Goal: Task Accomplishment & Management: Manage account settings

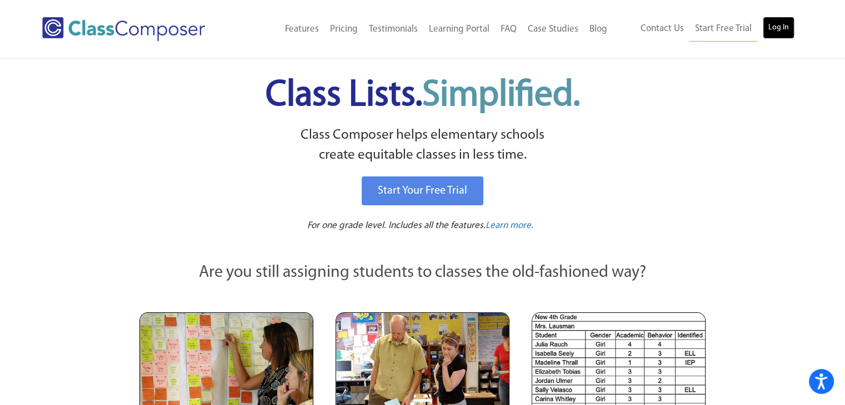
click at [779, 34] on link "Log In" at bounding box center [778, 28] width 32 height 22
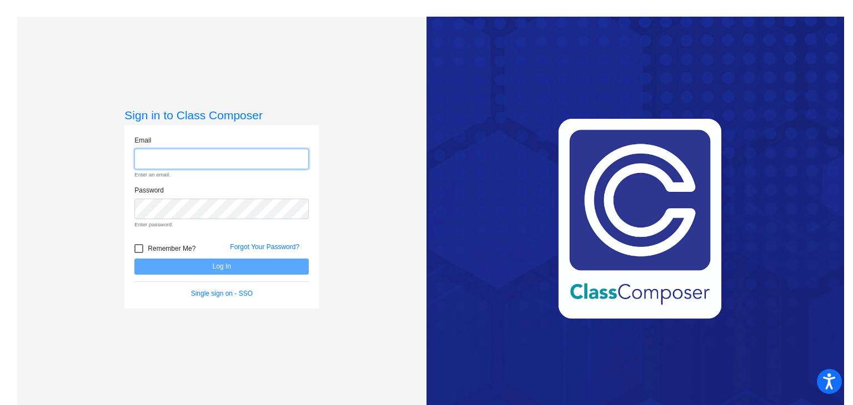
type input "[PERSON_NAME][EMAIL_ADDRESS][DOMAIN_NAME]"
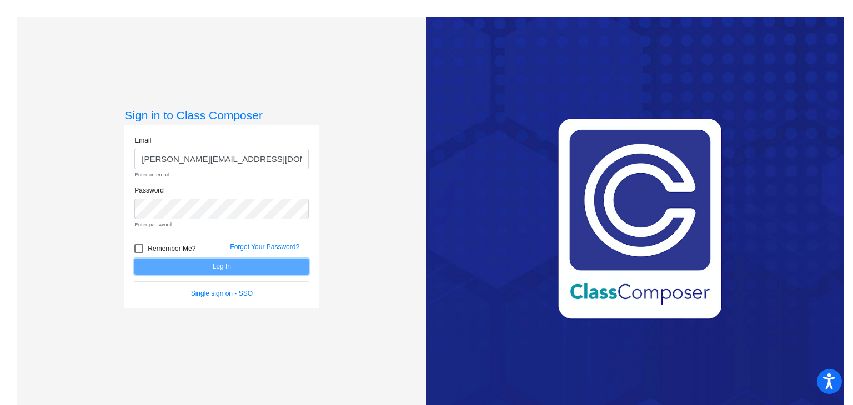
click at [204, 264] on form "Email [PERSON_NAME][EMAIL_ADDRESS][DOMAIN_NAME] Enter an email. Password Enter …" at bounding box center [221, 216] width 174 height 163
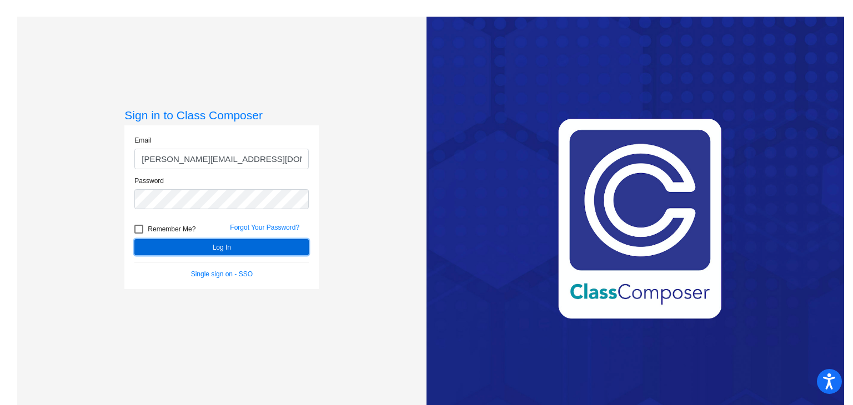
click at [215, 248] on button "Log In" at bounding box center [221, 247] width 174 height 16
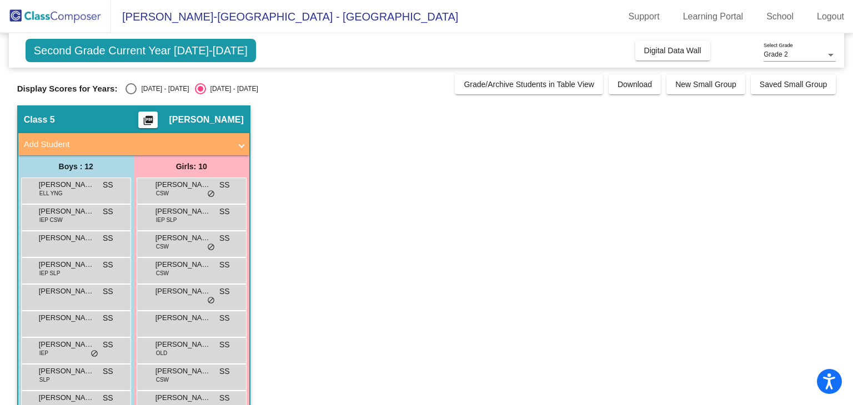
scroll to position [109, 0]
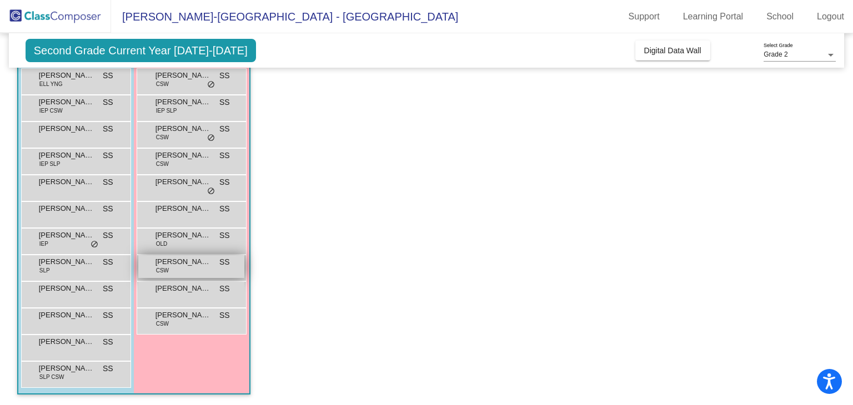
click at [188, 264] on span "[PERSON_NAME]" at bounding box center [183, 262] width 56 height 11
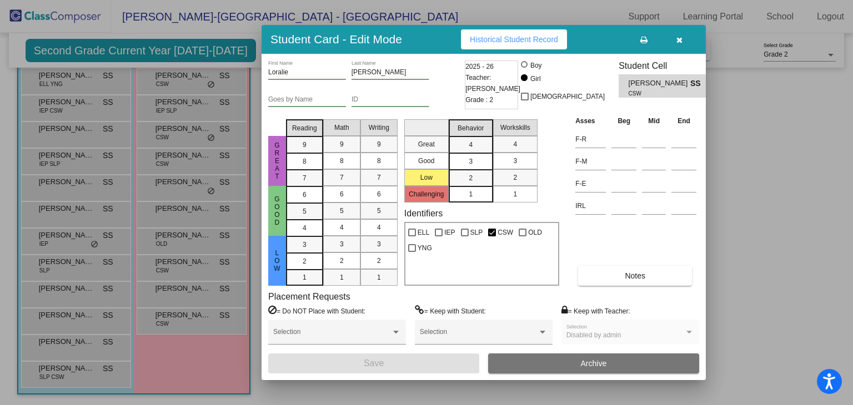
click at [684, 41] on button "button" at bounding box center [679, 39] width 36 height 20
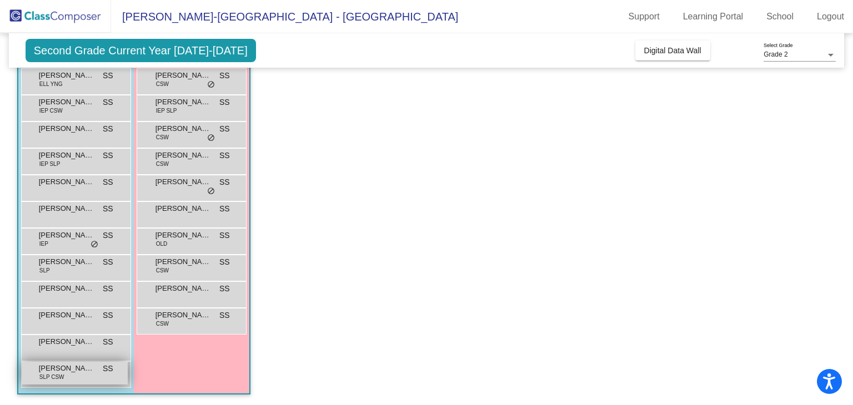
click at [88, 368] on span "[PERSON_NAME]" at bounding box center [67, 368] width 56 height 11
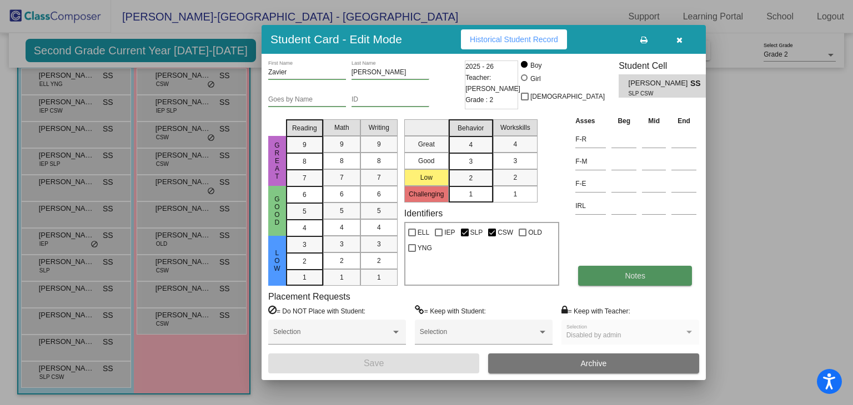
click at [660, 274] on button "Notes" at bounding box center [635, 276] width 114 height 20
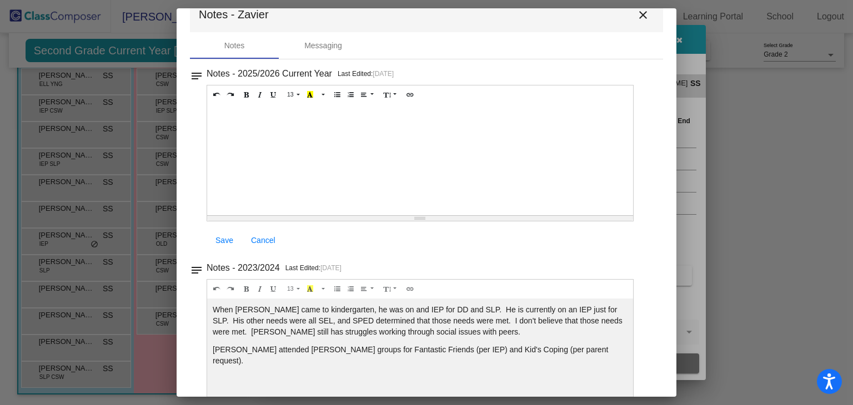
scroll to position [0, 0]
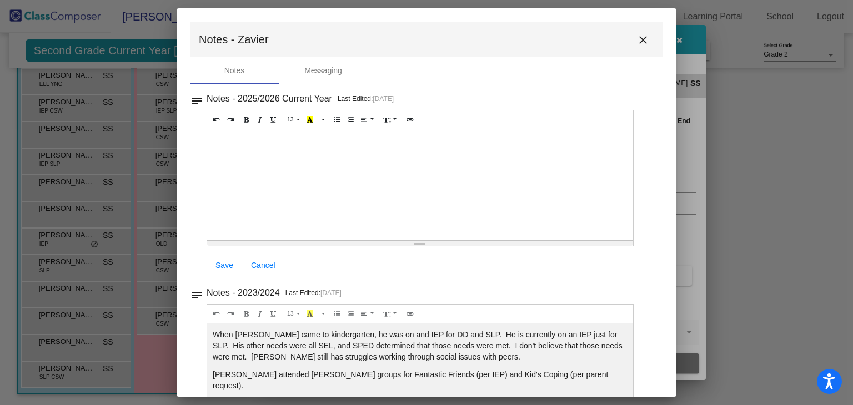
click at [640, 42] on mat-icon "close" at bounding box center [642, 39] width 13 height 13
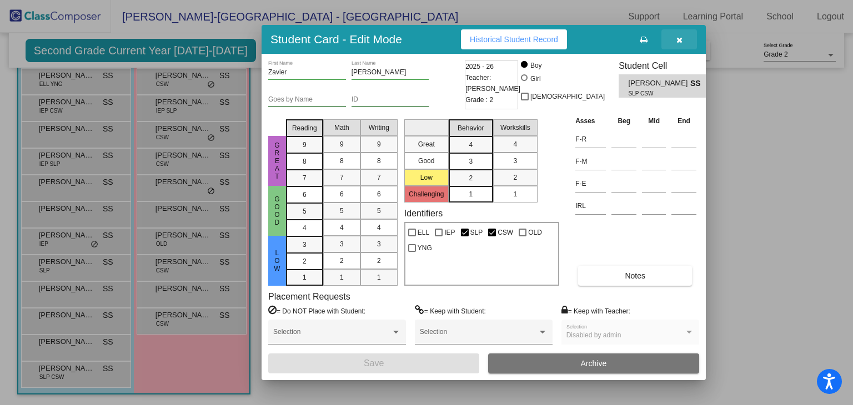
click at [682, 40] on button "button" at bounding box center [679, 39] width 36 height 20
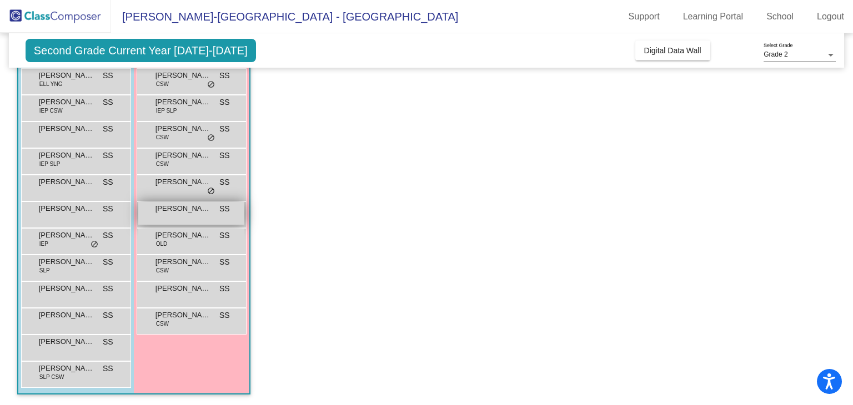
click at [196, 217] on div "[PERSON_NAME] SS lock do_not_disturb_alt" at bounding box center [191, 213] width 106 height 23
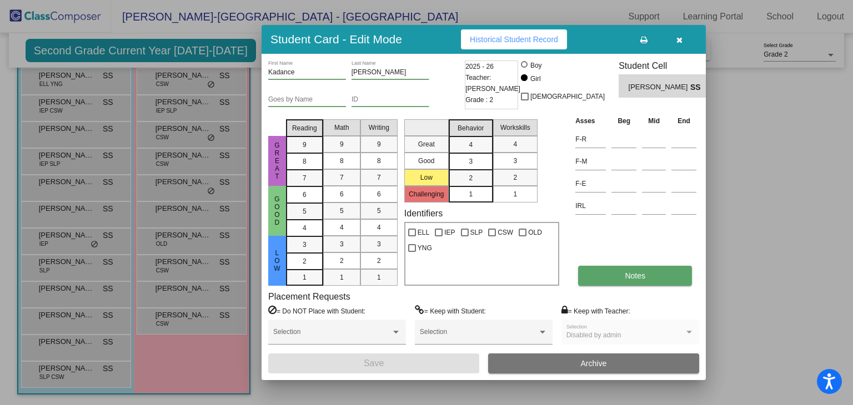
click at [630, 273] on span "Notes" at bounding box center [635, 276] width 21 height 9
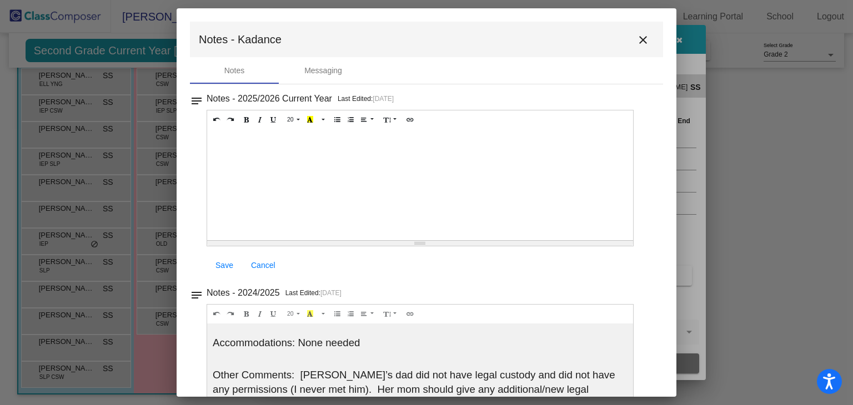
click at [641, 39] on mat-icon "close" at bounding box center [642, 39] width 13 height 13
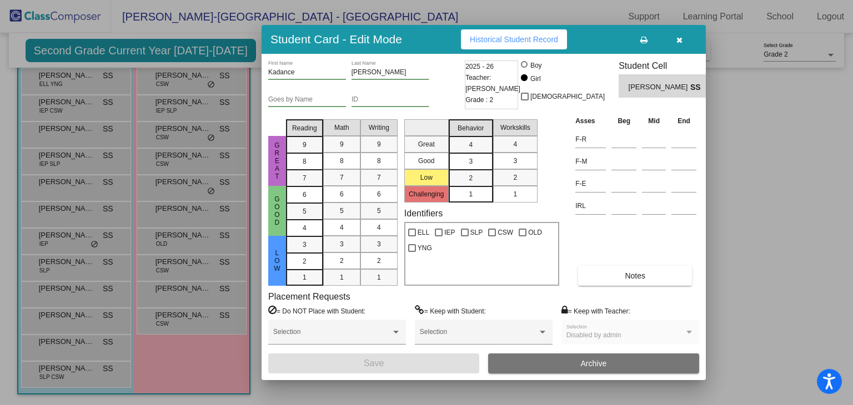
click at [680, 41] on icon "button" at bounding box center [679, 40] width 6 height 8
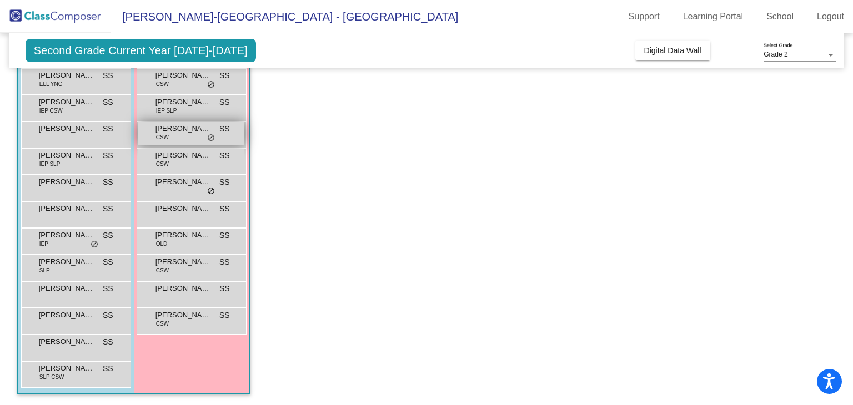
click at [172, 133] on span "[PERSON_NAME]" at bounding box center [183, 128] width 56 height 11
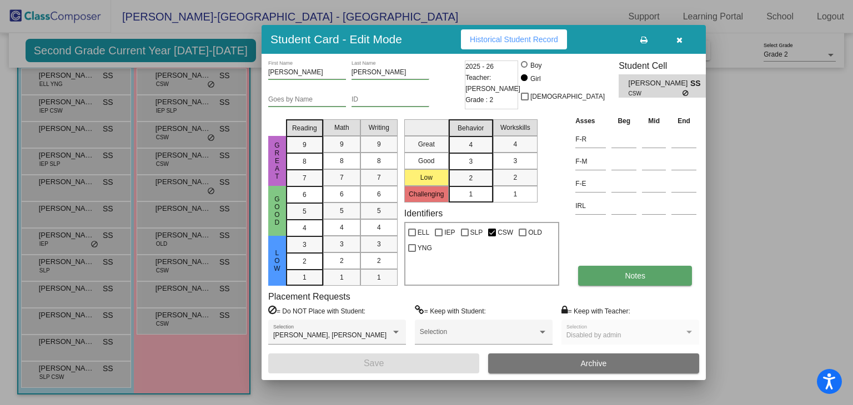
click at [652, 280] on button "Notes" at bounding box center [635, 276] width 114 height 20
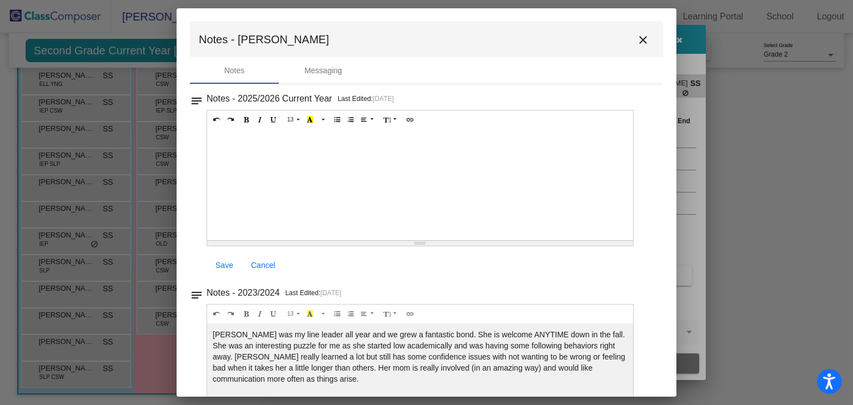
click at [638, 34] on mat-icon "close" at bounding box center [642, 39] width 13 height 13
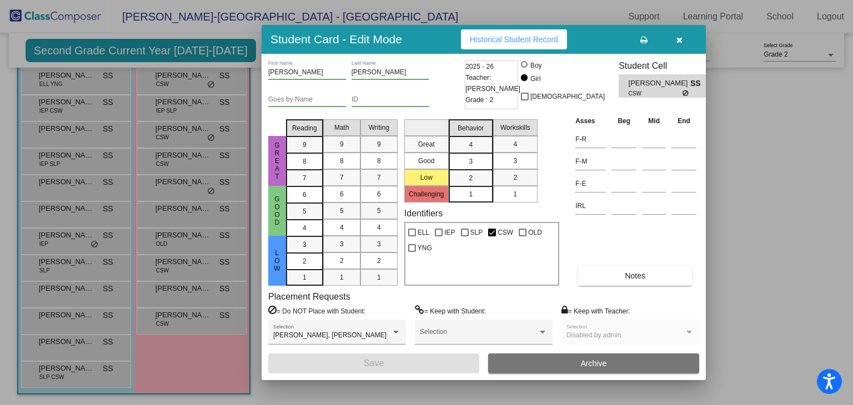
click at [670, 34] on button "button" at bounding box center [679, 39] width 36 height 20
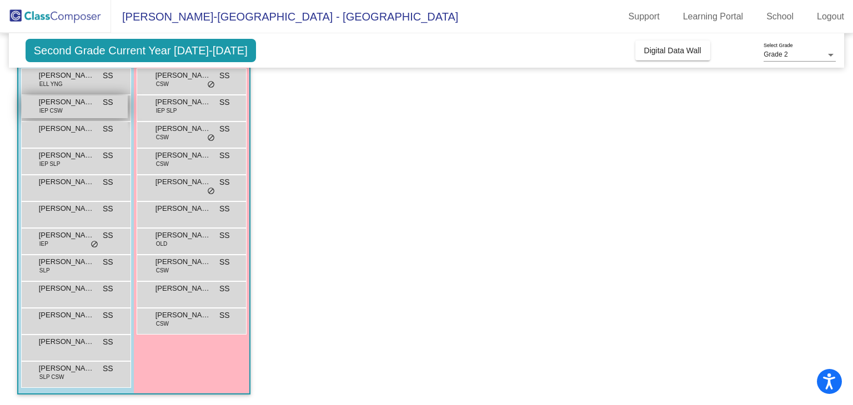
click at [70, 102] on span "[PERSON_NAME]" at bounding box center [67, 102] width 56 height 11
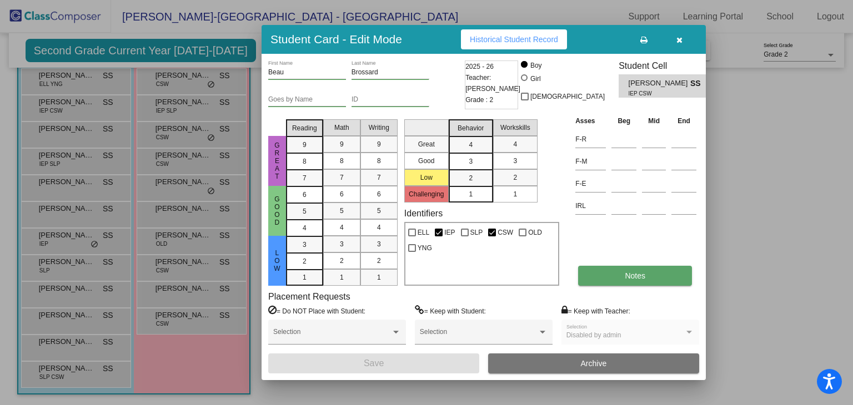
click at [608, 278] on button "Notes" at bounding box center [635, 276] width 114 height 20
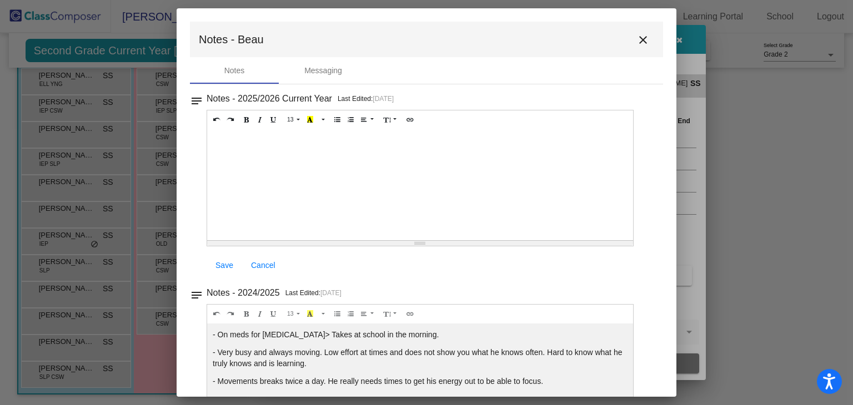
click at [645, 44] on button "close" at bounding box center [643, 39] width 22 height 22
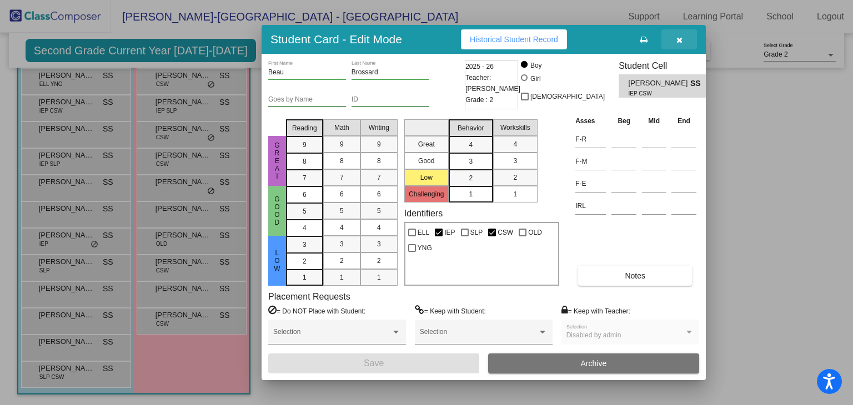
click at [667, 39] on button "button" at bounding box center [679, 39] width 36 height 20
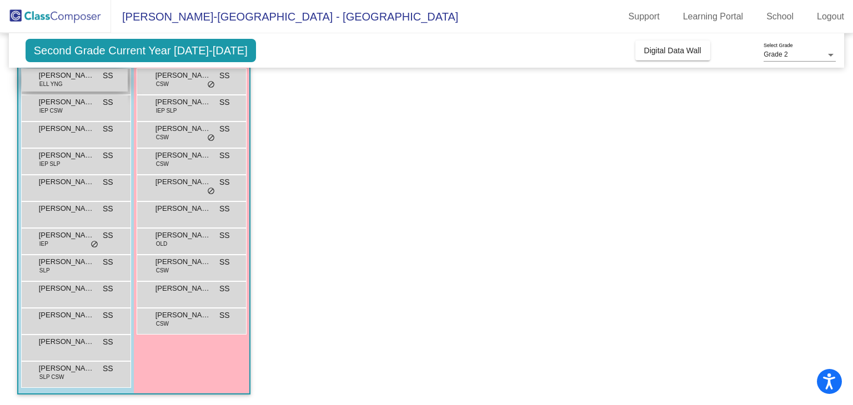
click at [78, 84] on div "[PERSON_NAME] ELL YNG SS lock do_not_disturb_alt" at bounding box center [75, 80] width 106 height 23
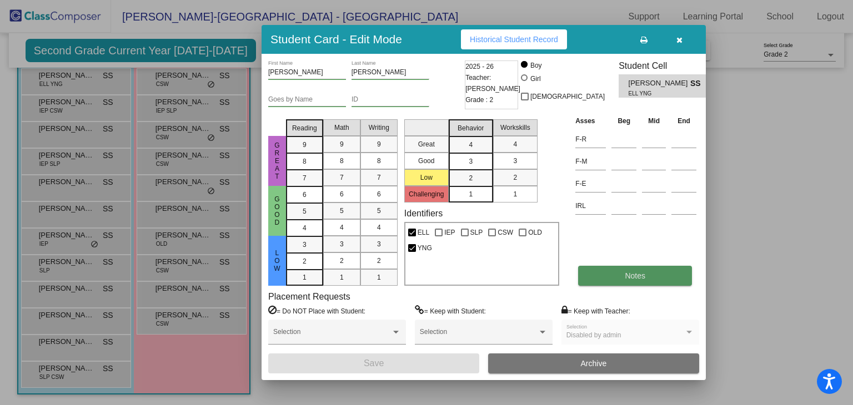
click at [614, 269] on button "Notes" at bounding box center [635, 276] width 114 height 20
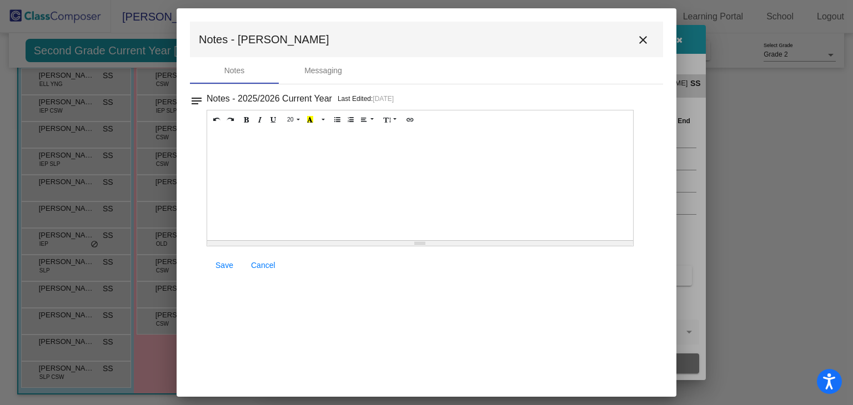
click at [642, 43] on mat-icon "close" at bounding box center [642, 39] width 13 height 13
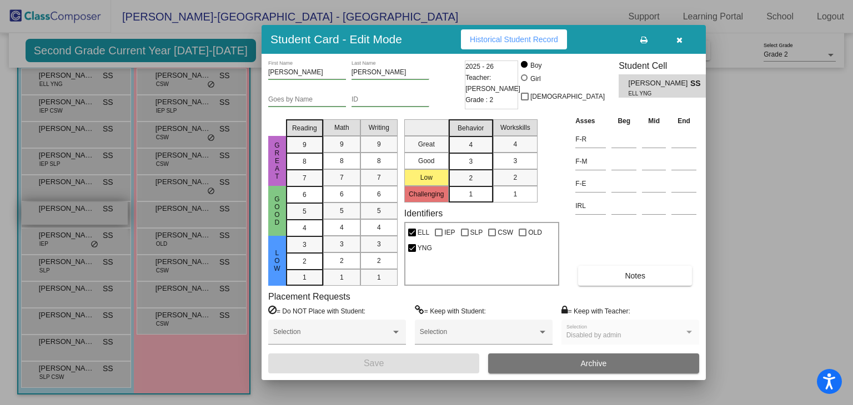
click at [50, 208] on div at bounding box center [426, 202] width 853 height 405
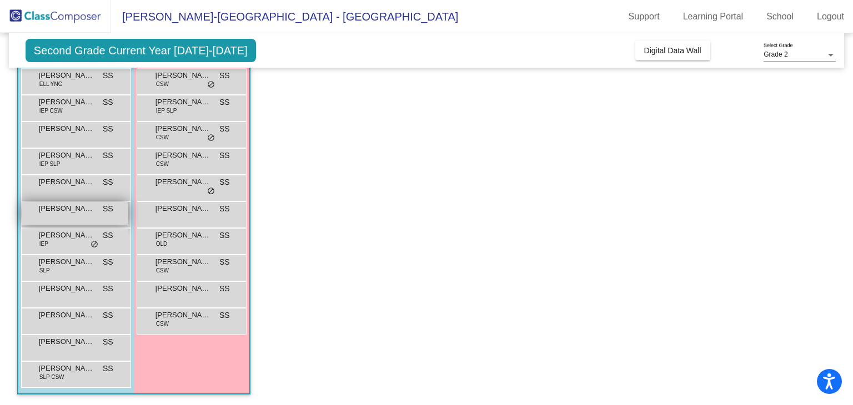
click at [52, 215] on div "[PERSON_NAME] SS lock do_not_disturb_alt" at bounding box center [75, 213] width 106 height 23
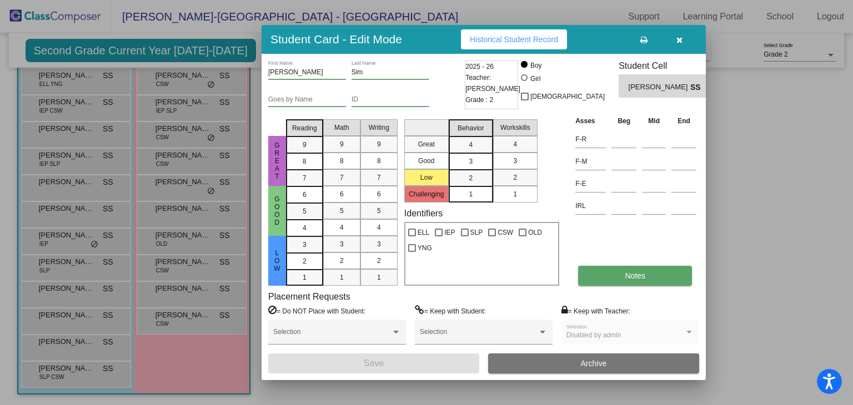
click at [637, 276] on span "Notes" at bounding box center [635, 276] width 21 height 9
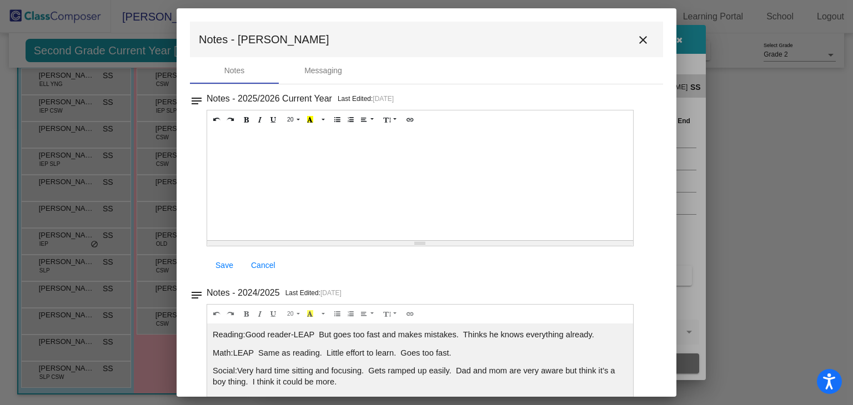
click at [637, 40] on mat-icon "close" at bounding box center [642, 39] width 13 height 13
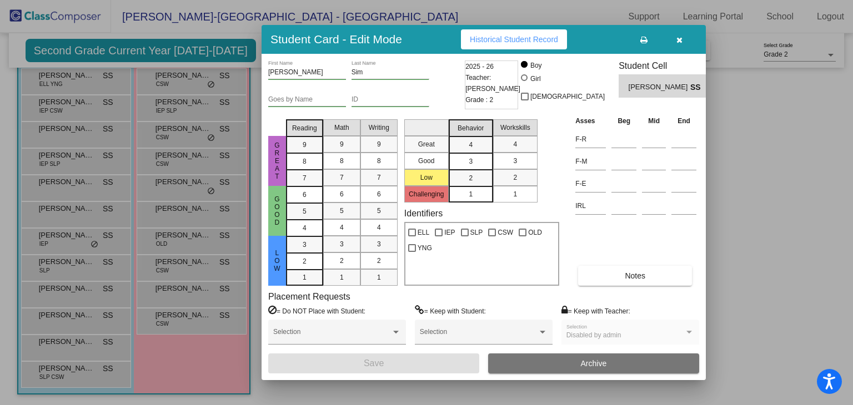
click at [674, 41] on button "button" at bounding box center [679, 39] width 36 height 20
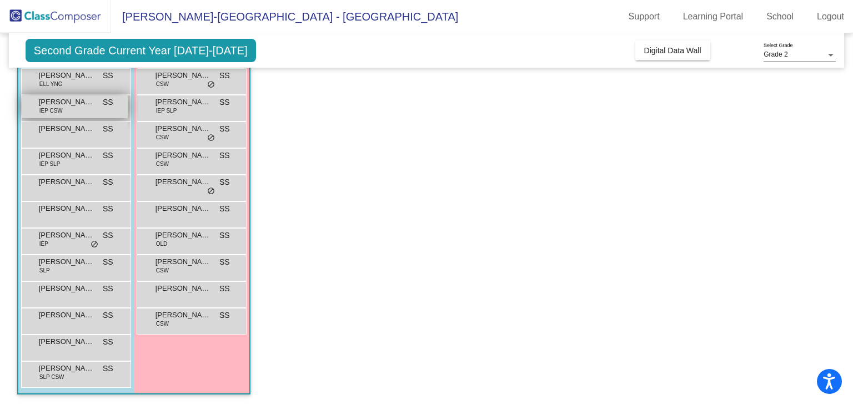
click at [81, 106] on span "[PERSON_NAME]" at bounding box center [67, 102] width 56 height 11
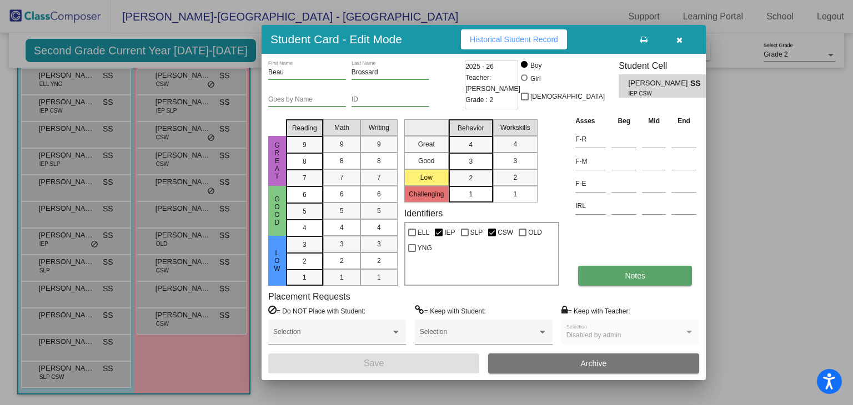
click at [647, 275] on button "Notes" at bounding box center [635, 276] width 114 height 20
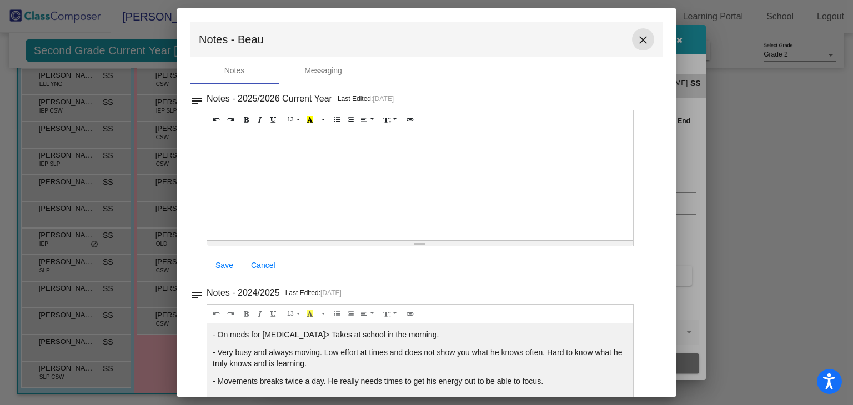
click at [636, 42] on mat-icon "close" at bounding box center [642, 39] width 13 height 13
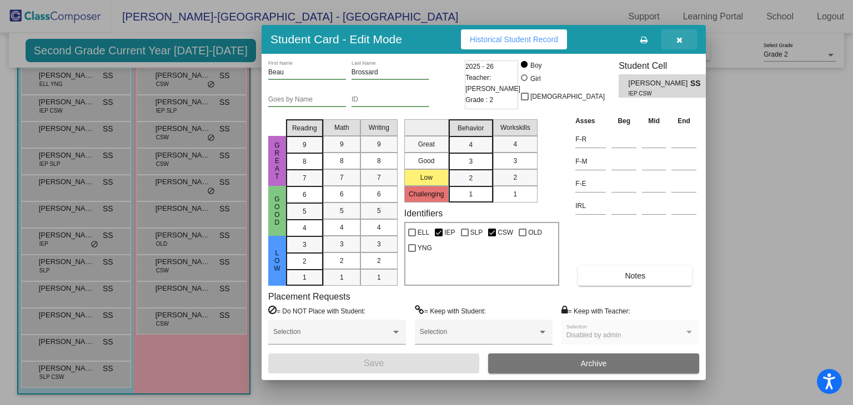
click at [679, 41] on icon "button" at bounding box center [679, 40] width 6 height 8
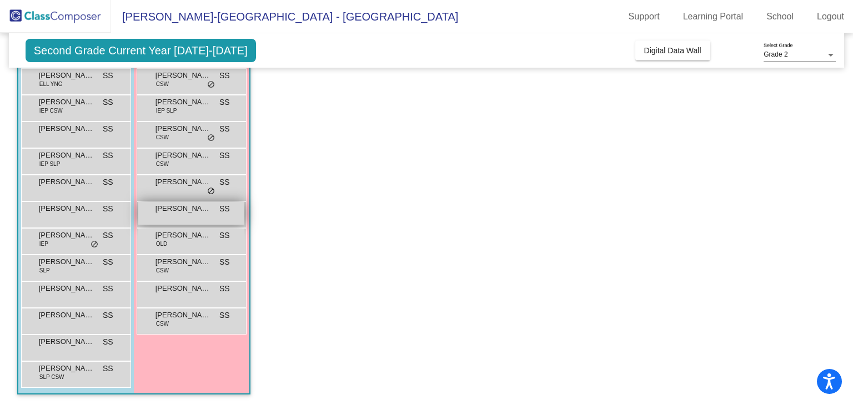
click at [189, 215] on div "[PERSON_NAME] SS lock do_not_disturb_alt" at bounding box center [191, 213] width 106 height 23
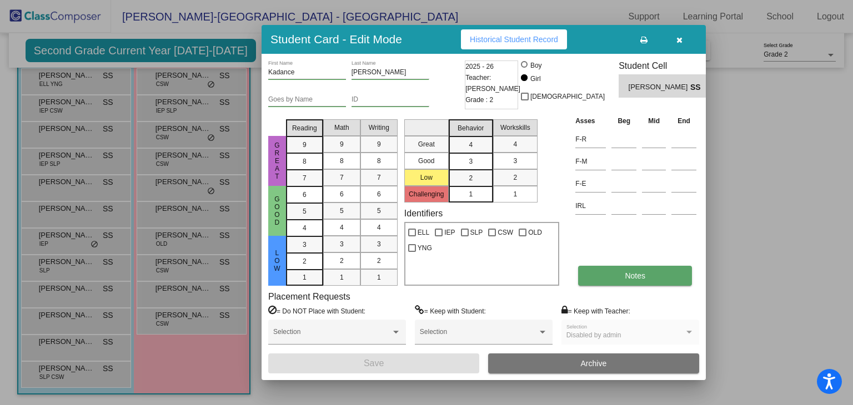
click at [605, 274] on button "Notes" at bounding box center [635, 276] width 114 height 20
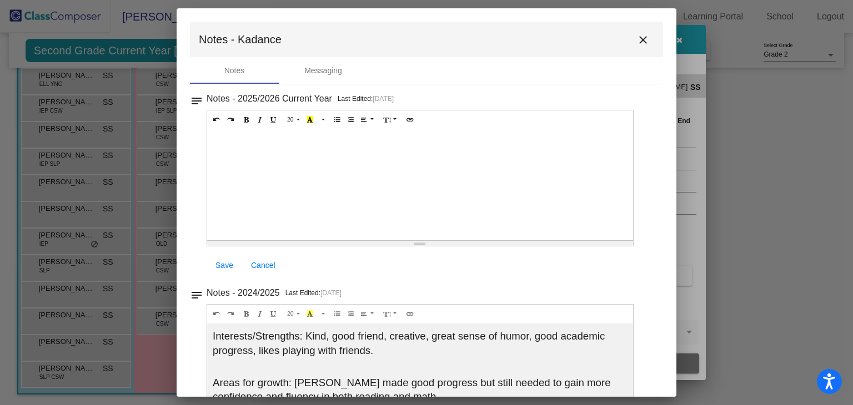
click at [636, 45] on mat-icon "close" at bounding box center [642, 39] width 13 height 13
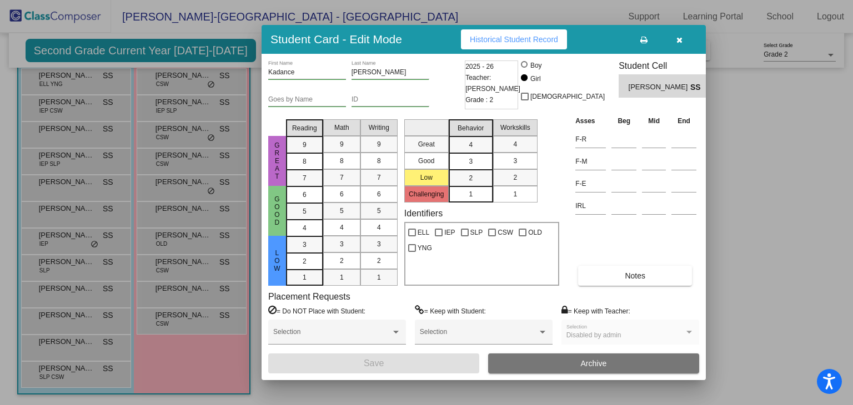
click at [677, 41] on icon "button" at bounding box center [679, 40] width 6 height 8
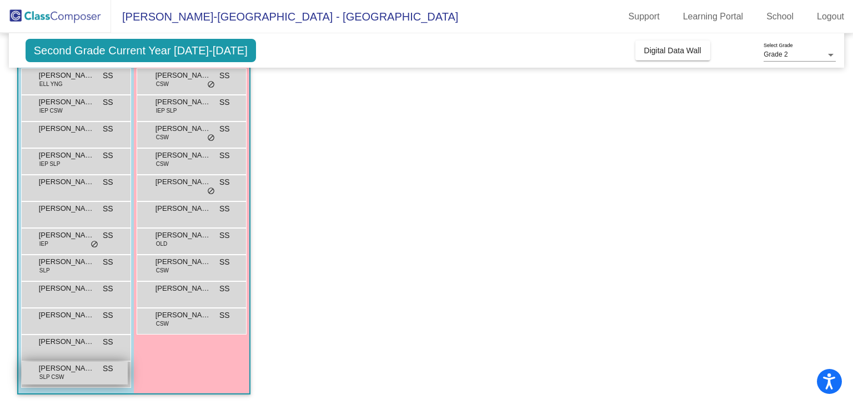
click at [76, 374] on div "[PERSON_NAME] SLP CSW SS lock do_not_disturb_alt" at bounding box center [75, 373] width 106 height 23
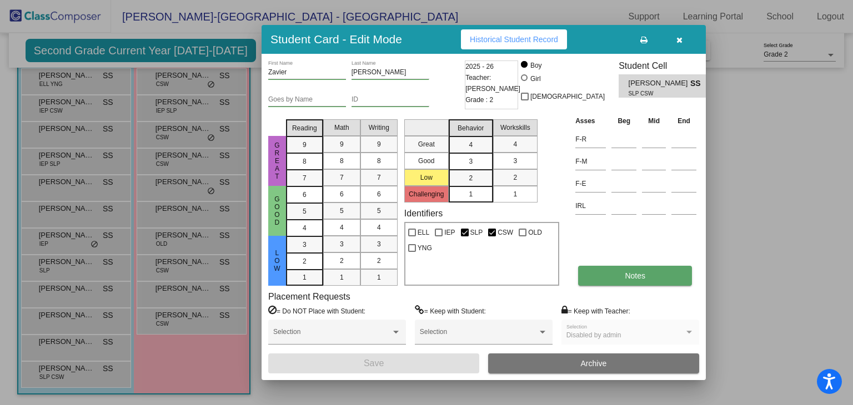
click at [670, 268] on button "Notes" at bounding box center [635, 276] width 114 height 20
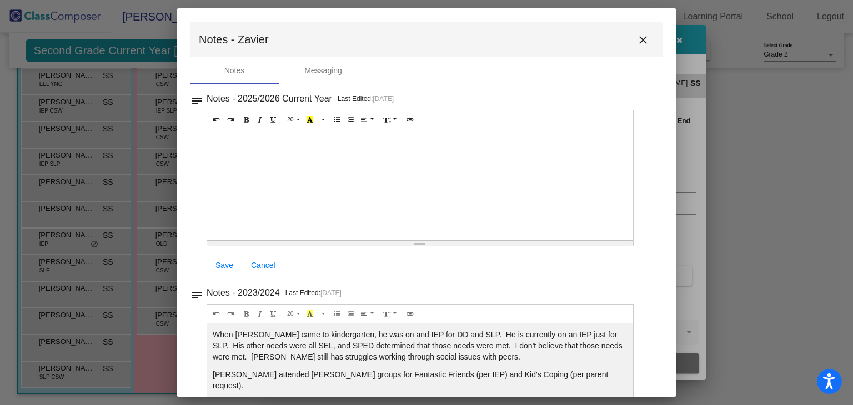
click at [636, 45] on mat-icon "close" at bounding box center [642, 39] width 13 height 13
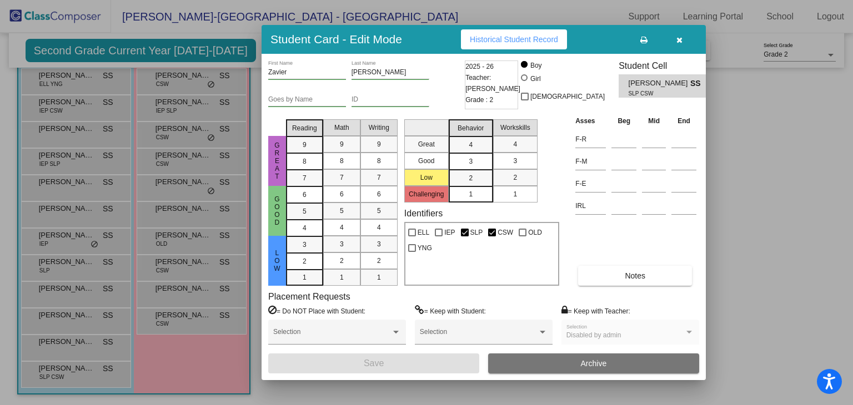
click at [671, 41] on button "button" at bounding box center [679, 39] width 36 height 20
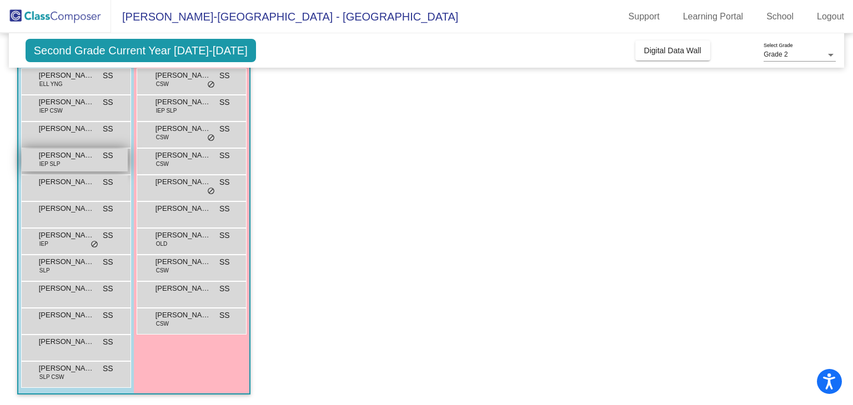
click at [58, 157] on span "[PERSON_NAME]" at bounding box center [67, 155] width 56 height 11
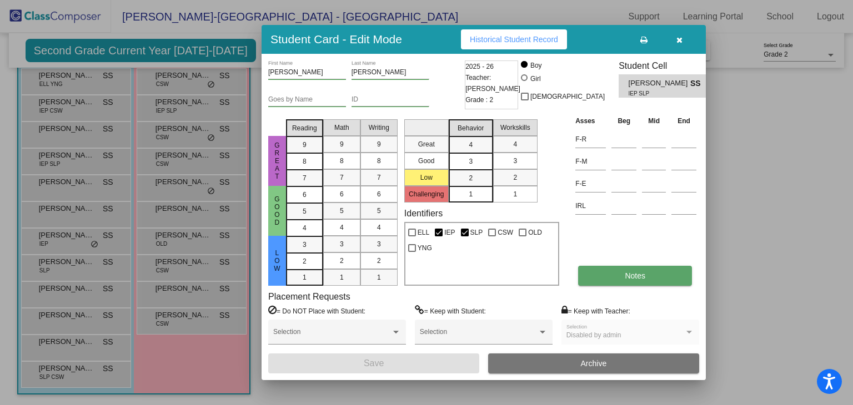
click at [644, 272] on span "Notes" at bounding box center [635, 276] width 21 height 9
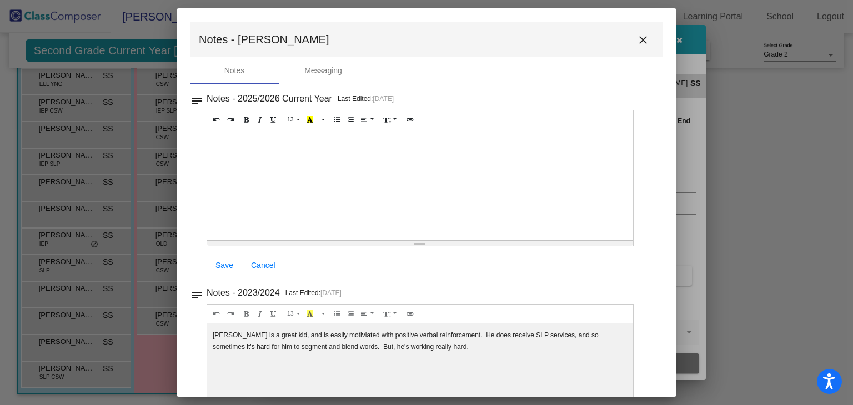
click at [636, 47] on button "close" at bounding box center [643, 39] width 22 height 22
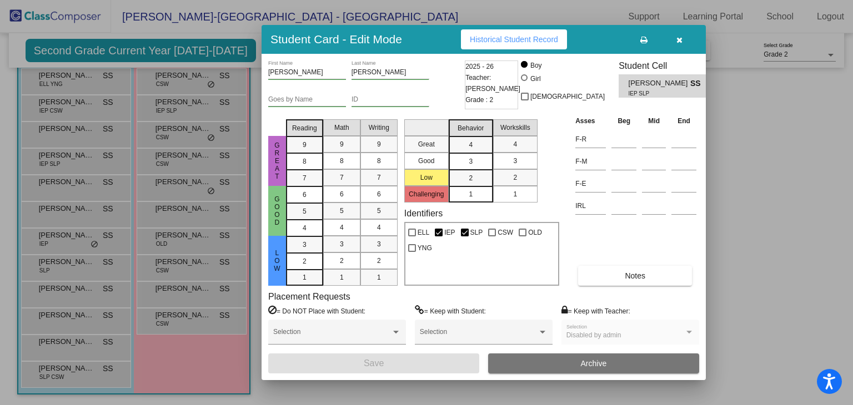
drag, startPoint x: 676, startPoint y: 42, endPoint x: 657, endPoint y: 45, distance: 18.5
click at [676, 42] on icon "button" at bounding box center [679, 40] width 6 height 8
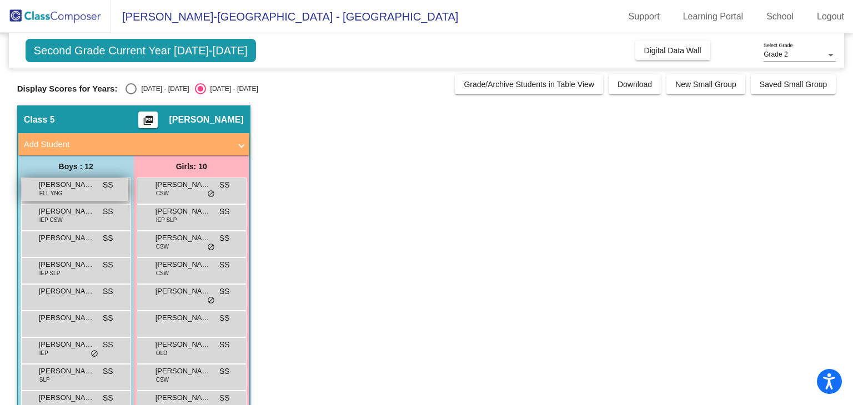
click at [75, 187] on span "[PERSON_NAME]" at bounding box center [67, 184] width 56 height 11
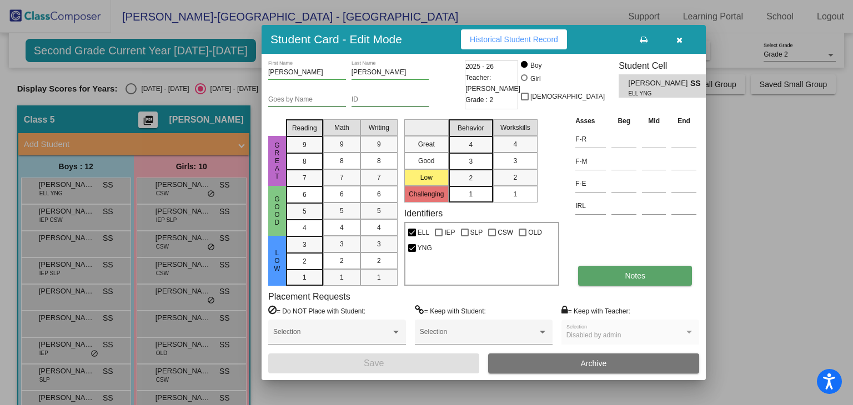
click at [650, 269] on button "Notes" at bounding box center [635, 276] width 114 height 20
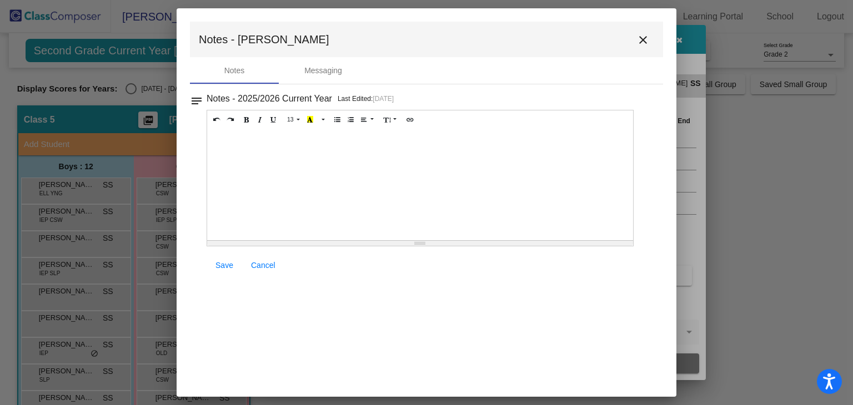
click at [641, 38] on mat-icon "close" at bounding box center [642, 39] width 13 height 13
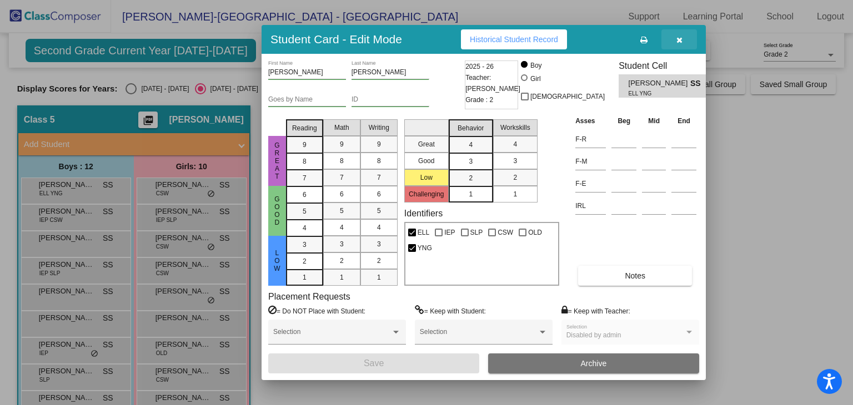
click at [677, 42] on icon "button" at bounding box center [679, 40] width 6 height 8
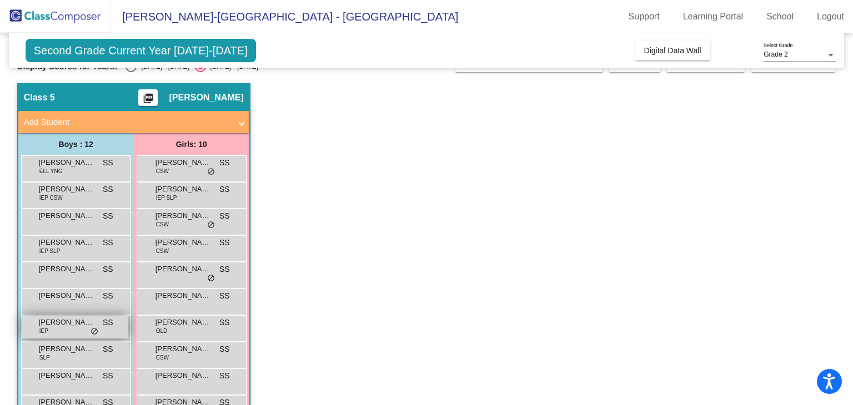
scroll to position [56, 0]
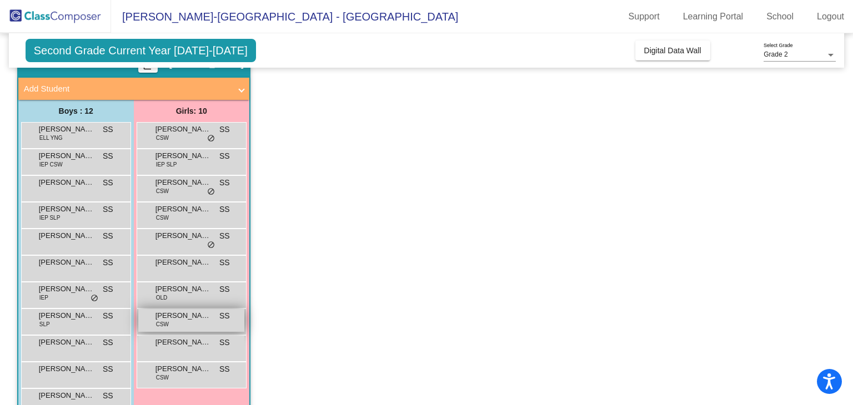
click at [166, 325] on span "CSW" at bounding box center [162, 324] width 13 height 8
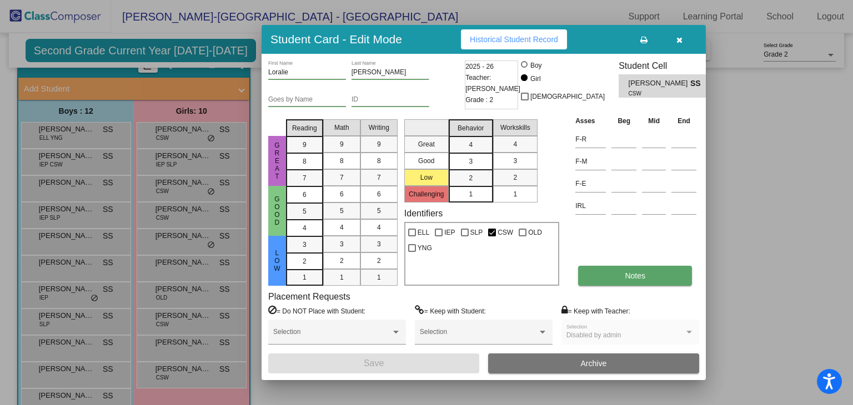
click at [631, 278] on span "Notes" at bounding box center [635, 276] width 21 height 9
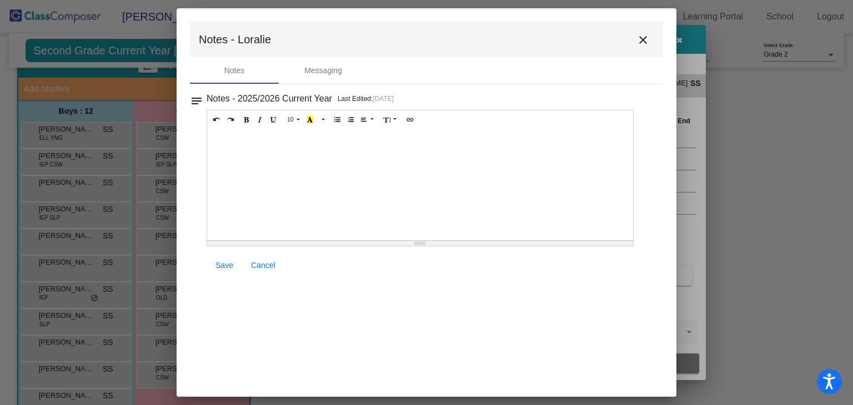
click at [641, 36] on mat-icon "close" at bounding box center [642, 39] width 13 height 13
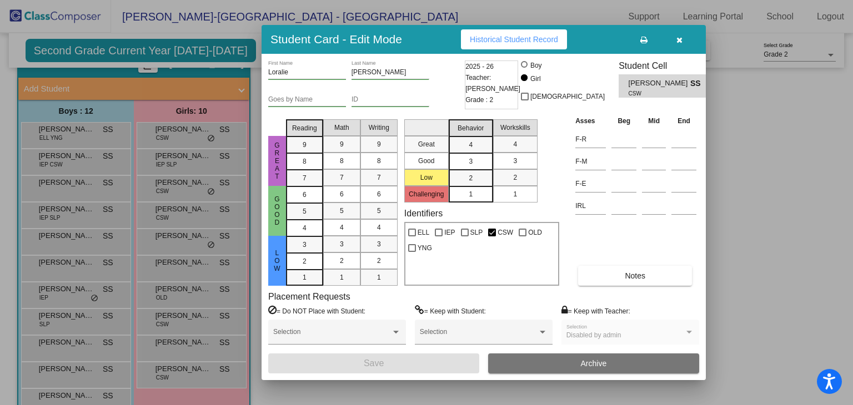
click at [682, 42] on button "button" at bounding box center [679, 39] width 36 height 20
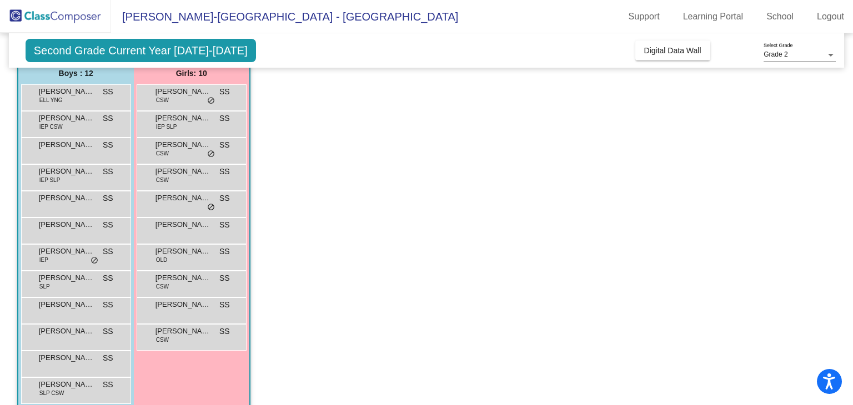
scroll to position [109, 0]
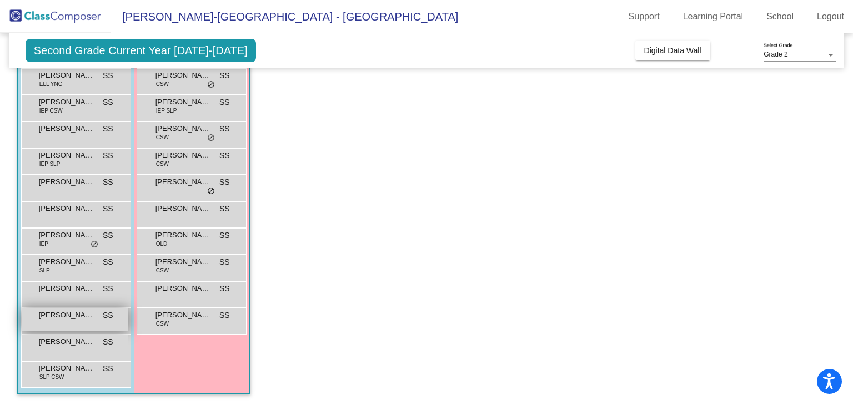
click at [107, 323] on div "[PERSON_NAME] Bye SS lock do_not_disturb_alt" at bounding box center [75, 320] width 106 height 23
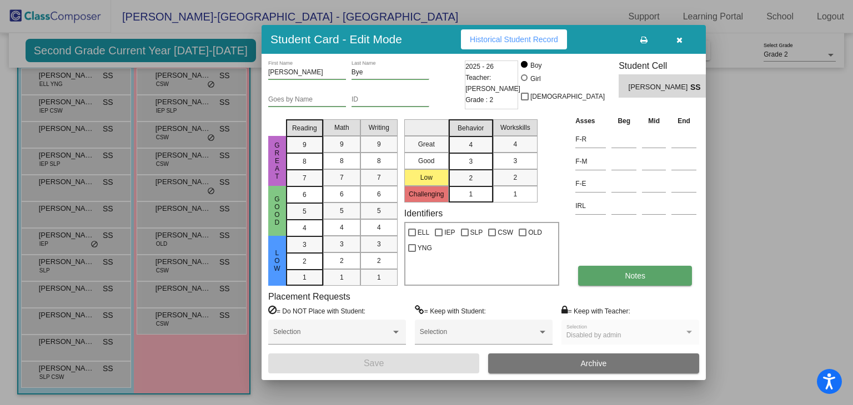
click at [624, 278] on button "Notes" at bounding box center [635, 276] width 114 height 20
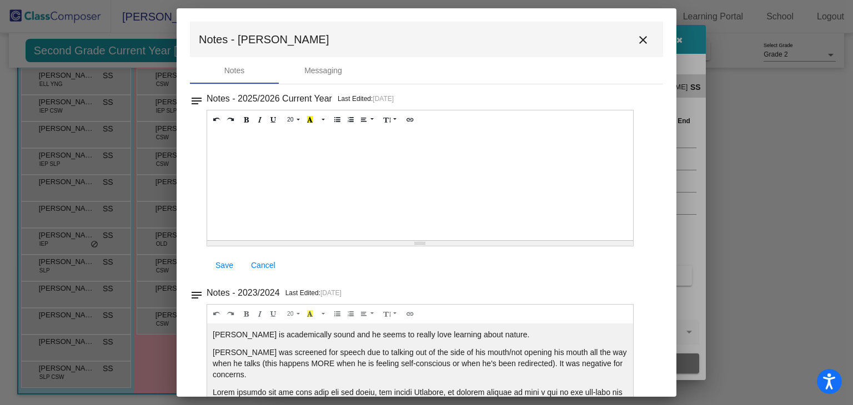
click at [642, 45] on mat-icon "close" at bounding box center [642, 39] width 13 height 13
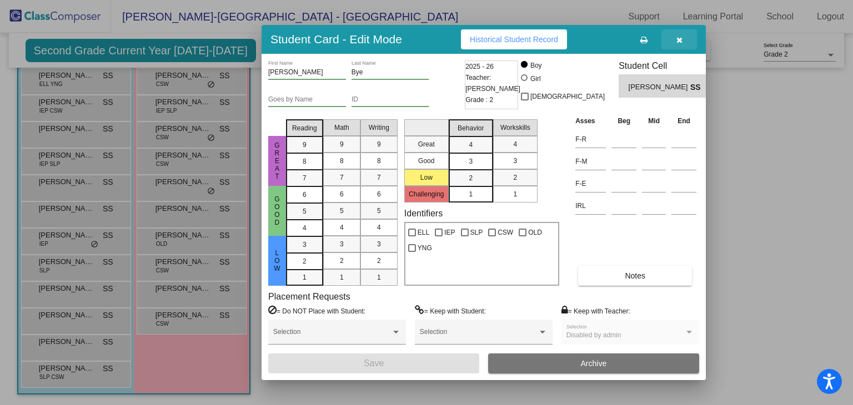
click at [677, 43] on icon "button" at bounding box center [679, 40] width 6 height 8
